Goal: Transaction & Acquisition: Purchase product/service

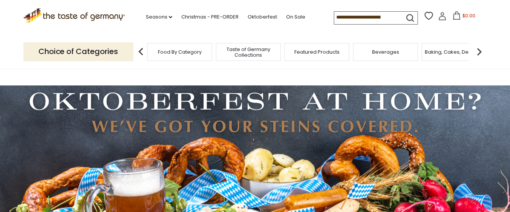
click at [370, 17] on input at bounding box center [367, 17] width 64 height 11
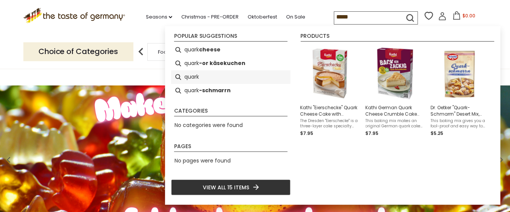
type input "*****"
click at [193, 75] on li "quark" at bounding box center [231, 77] width 120 height 14
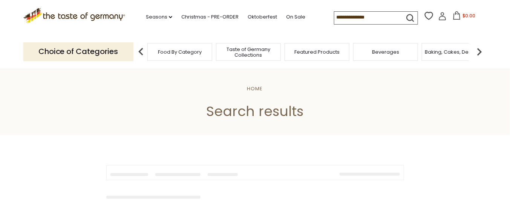
type input "*****"
